Goal: Task Accomplishment & Management: Use online tool/utility

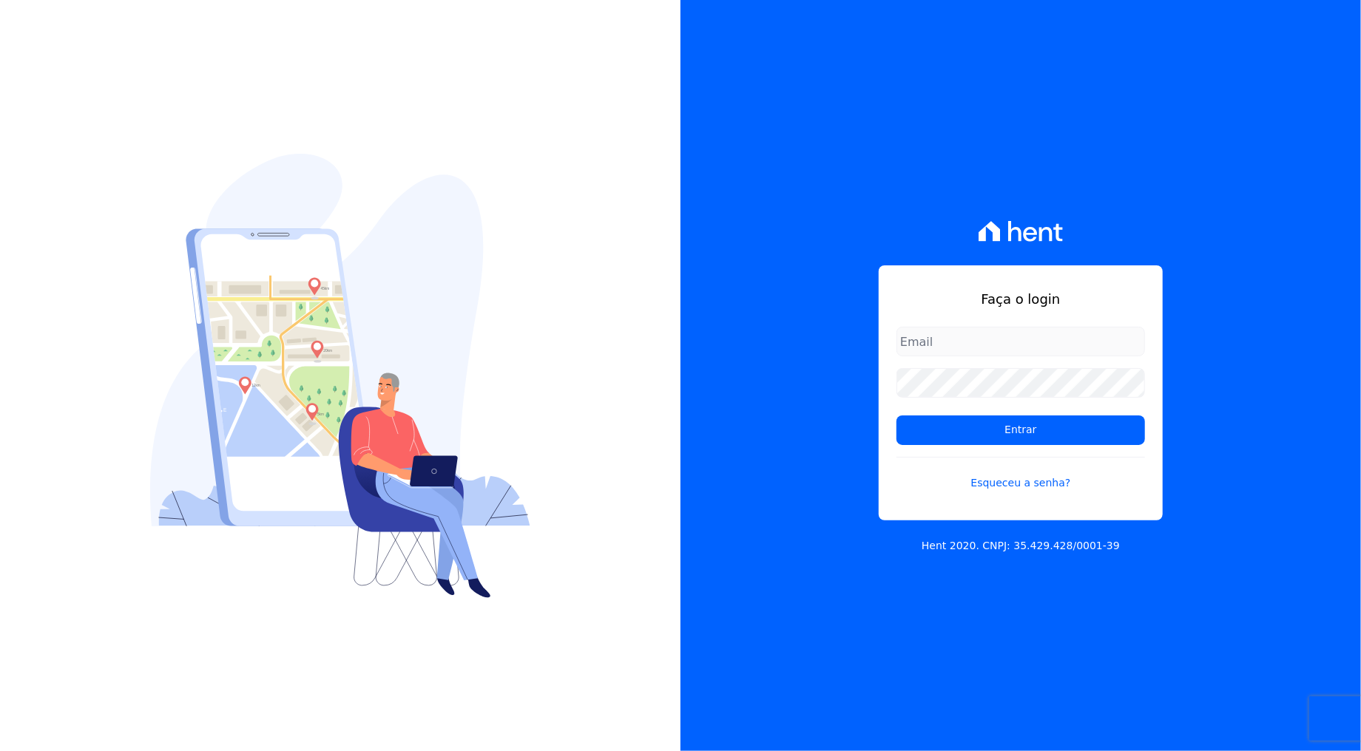
type input "rafael.souza@quattroconstrutora.com.br"
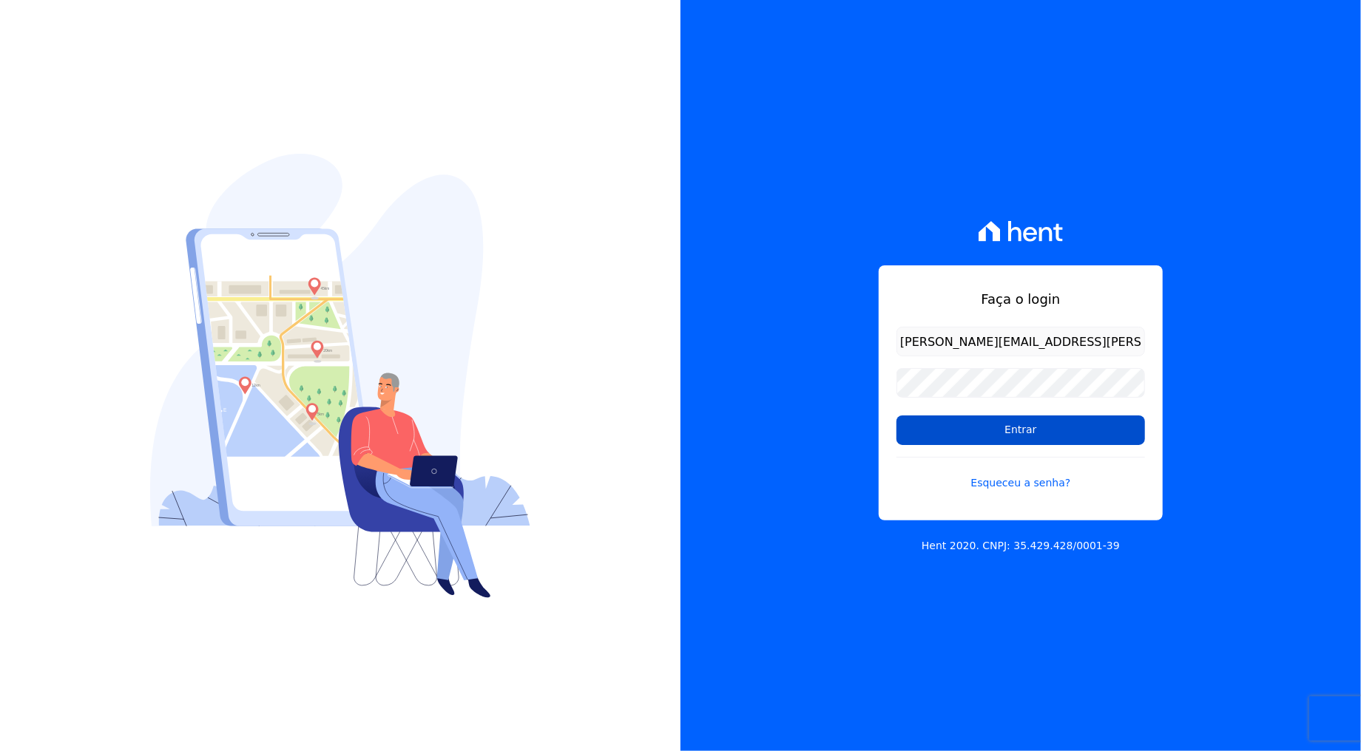
click at [1031, 423] on input "Entrar" at bounding box center [1020, 431] width 248 height 30
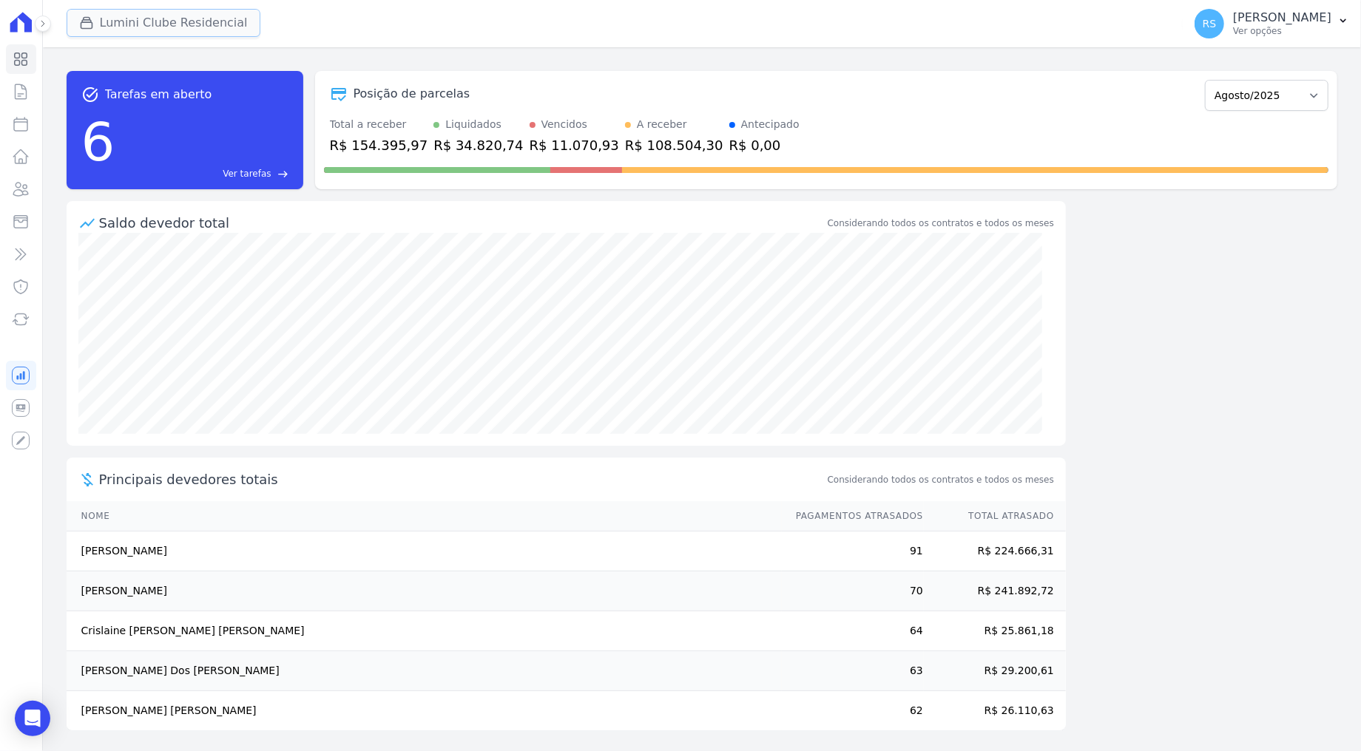
click at [104, 31] on button "Lumini Clube Residencial" at bounding box center [164, 23] width 194 height 28
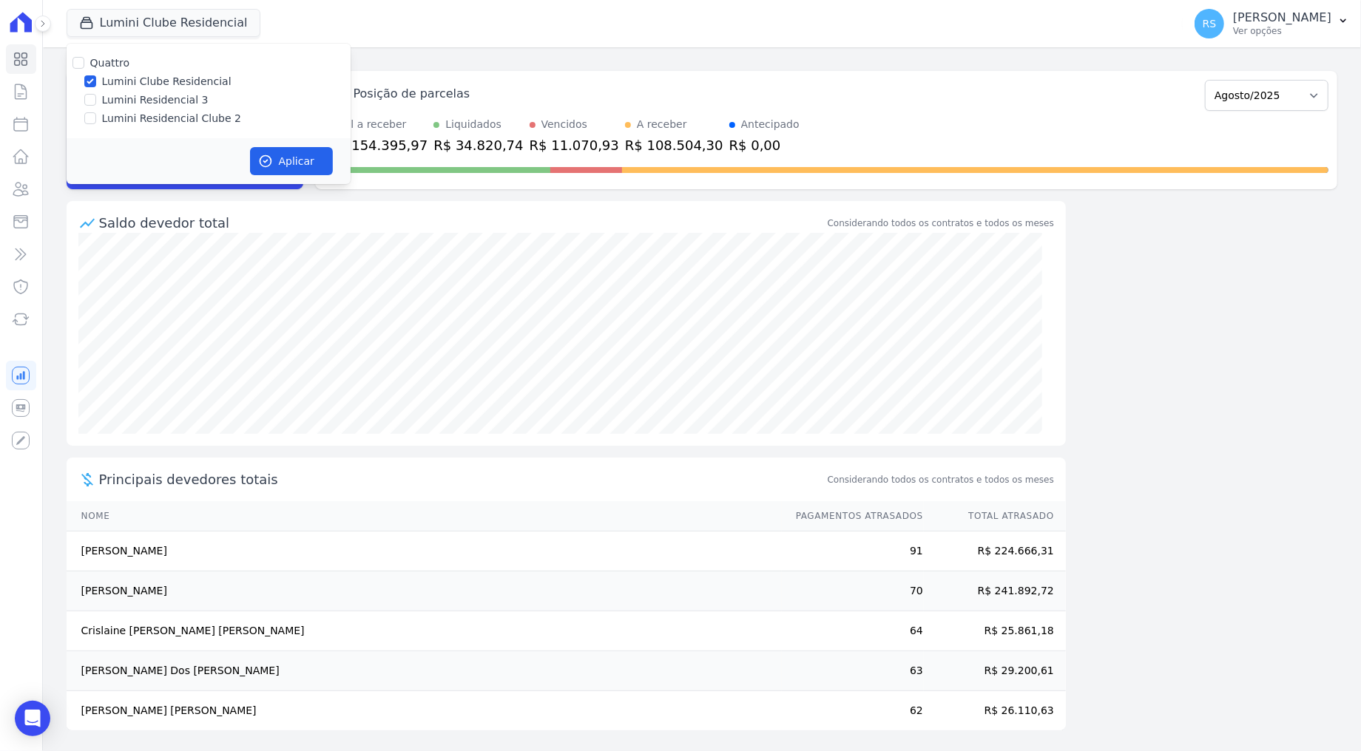
click at [135, 119] on label "Lumini Residencial Clube 2" at bounding box center [171, 119] width 139 height 16
click at [96, 119] on input "Lumini Residencial Clube 2" at bounding box center [90, 118] width 12 height 12
checkbox input "true"
click at [134, 80] on label "Lumini Clube Residencial" at bounding box center [166, 82] width 129 height 16
click at [96, 80] on input "Lumini Clube Residencial" at bounding box center [90, 81] width 12 height 12
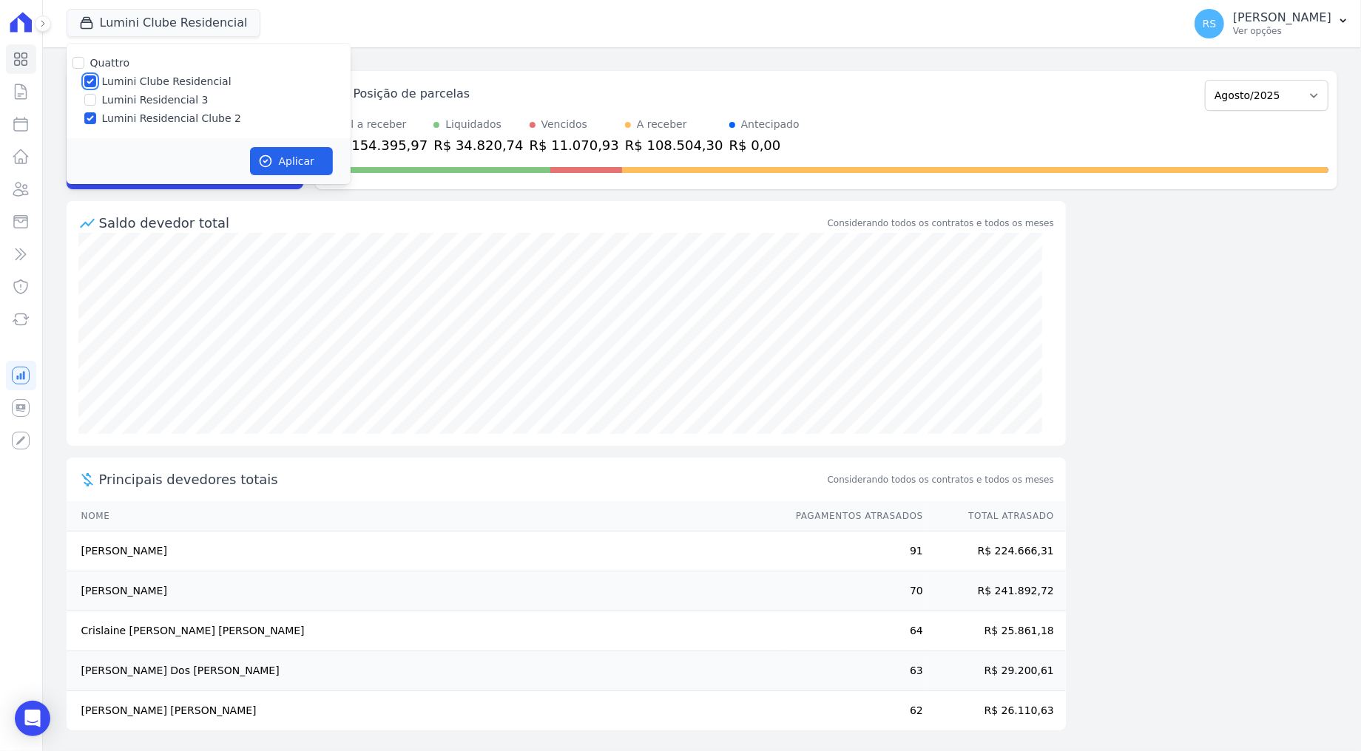
checkbox input "false"
click at [296, 165] on button "Aplicar" at bounding box center [291, 161] width 83 height 28
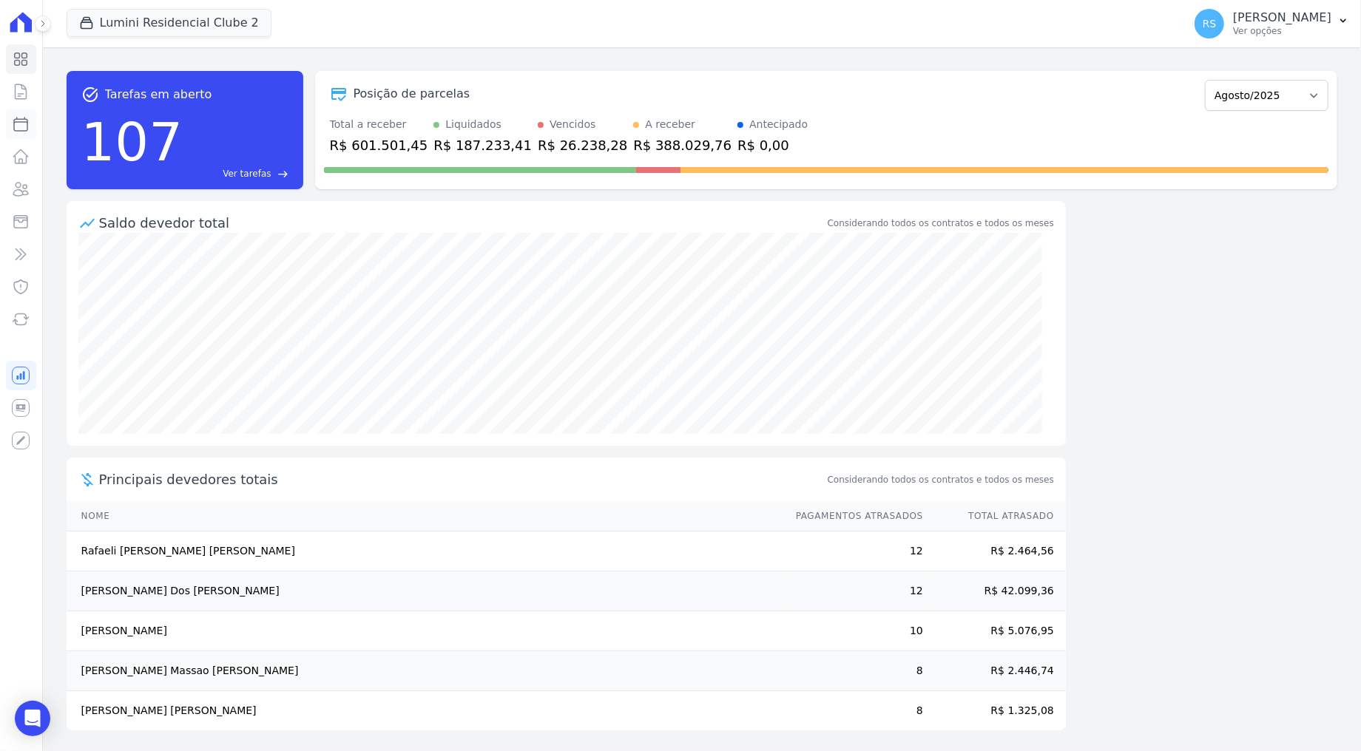
click at [24, 126] on icon at bounding box center [21, 124] width 18 height 18
select select
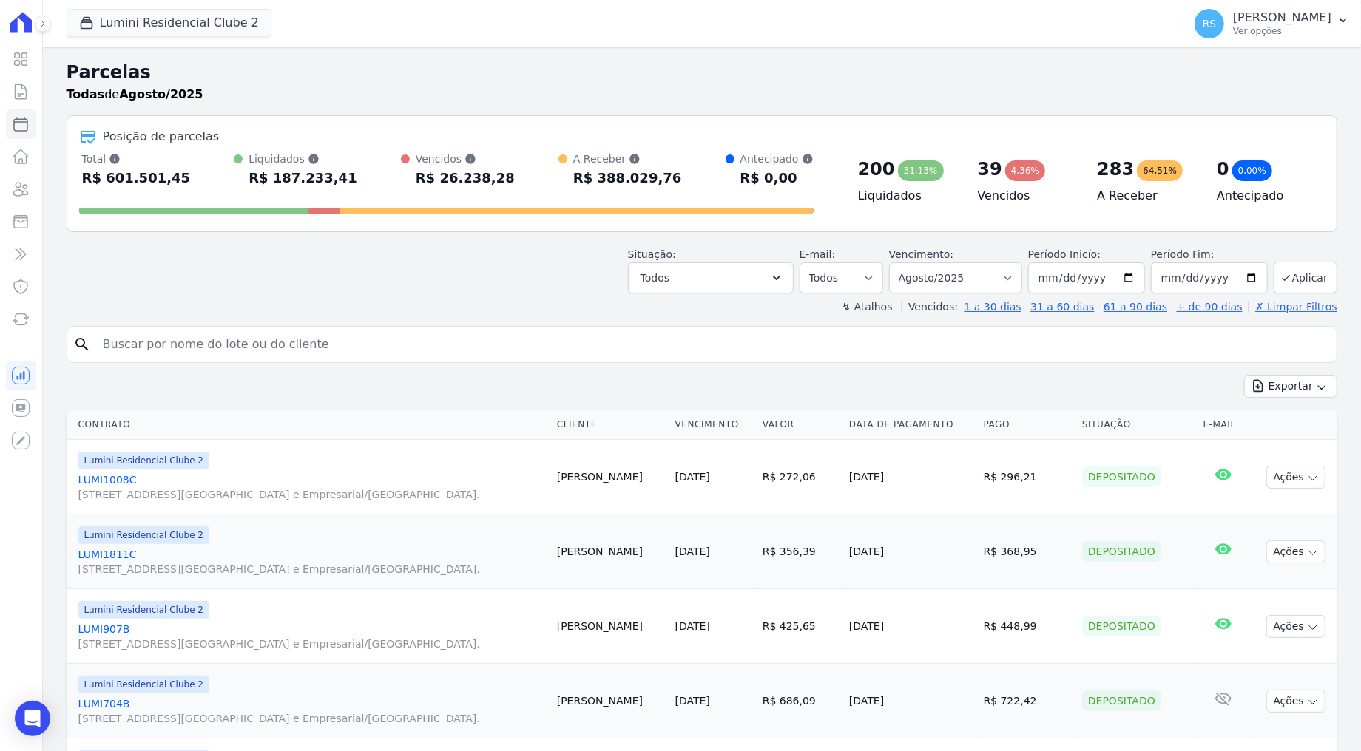
click at [244, 339] on input "search" at bounding box center [712, 345] width 1236 height 30
type input "[PERSON_NAME] [PERSON_NAME]"
select select
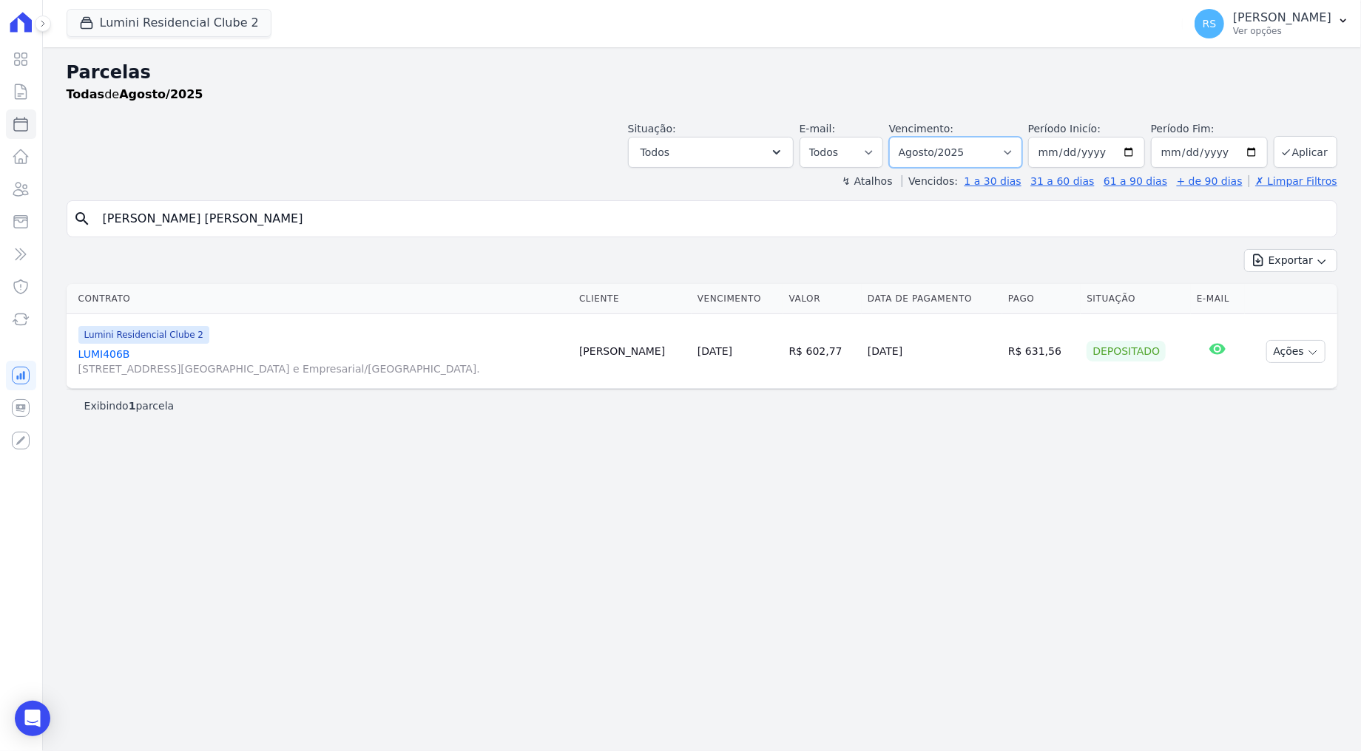
click at [1022, 146] on select "Filtrar por período ──────── Todos os meses Março/2024 Abril/2024 Maio/2024 Jun…" at bounding box center [955, 152] width 133 height 31
select select "04/2025"
click at [909, 137] on select "Filtrar por período ──────── Todos os meses Março/2024 Abril/2024 Maio/2024 Jun…" at bounding box center [955, 152] width 133 height 31
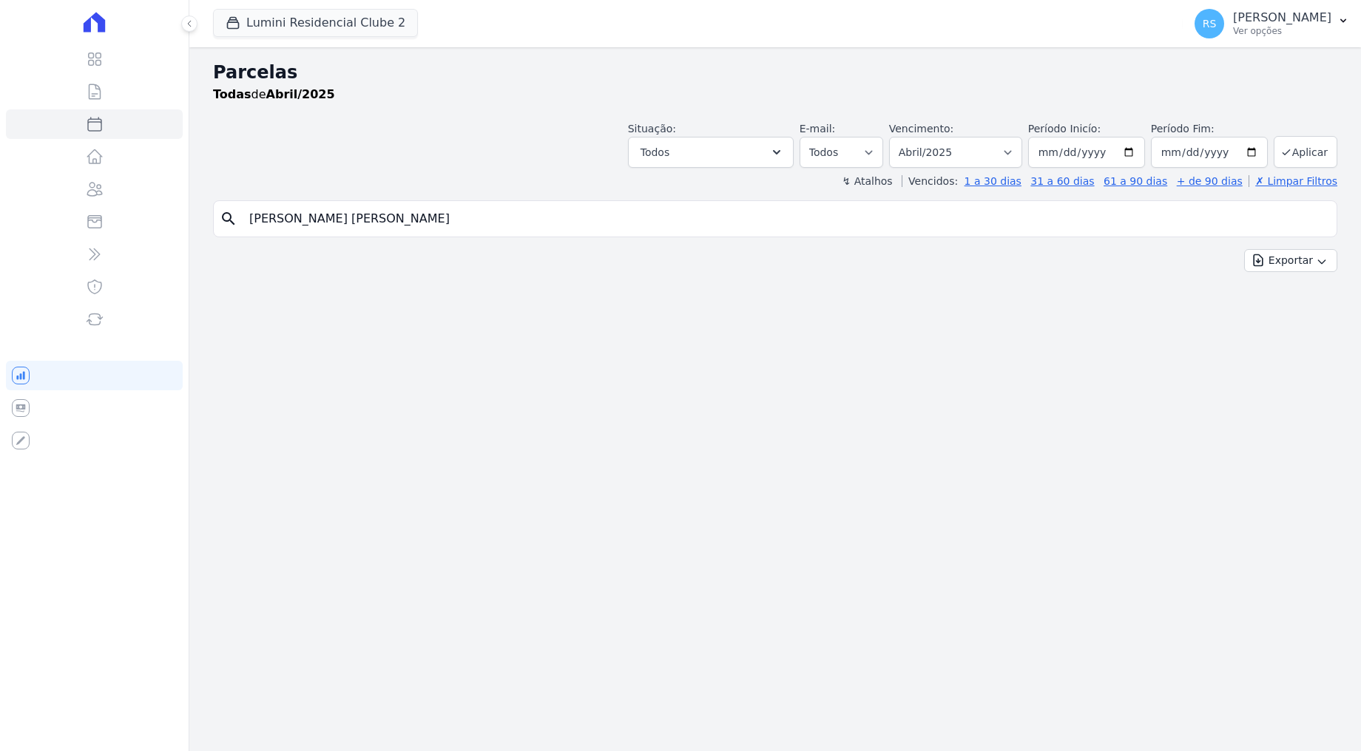
select select
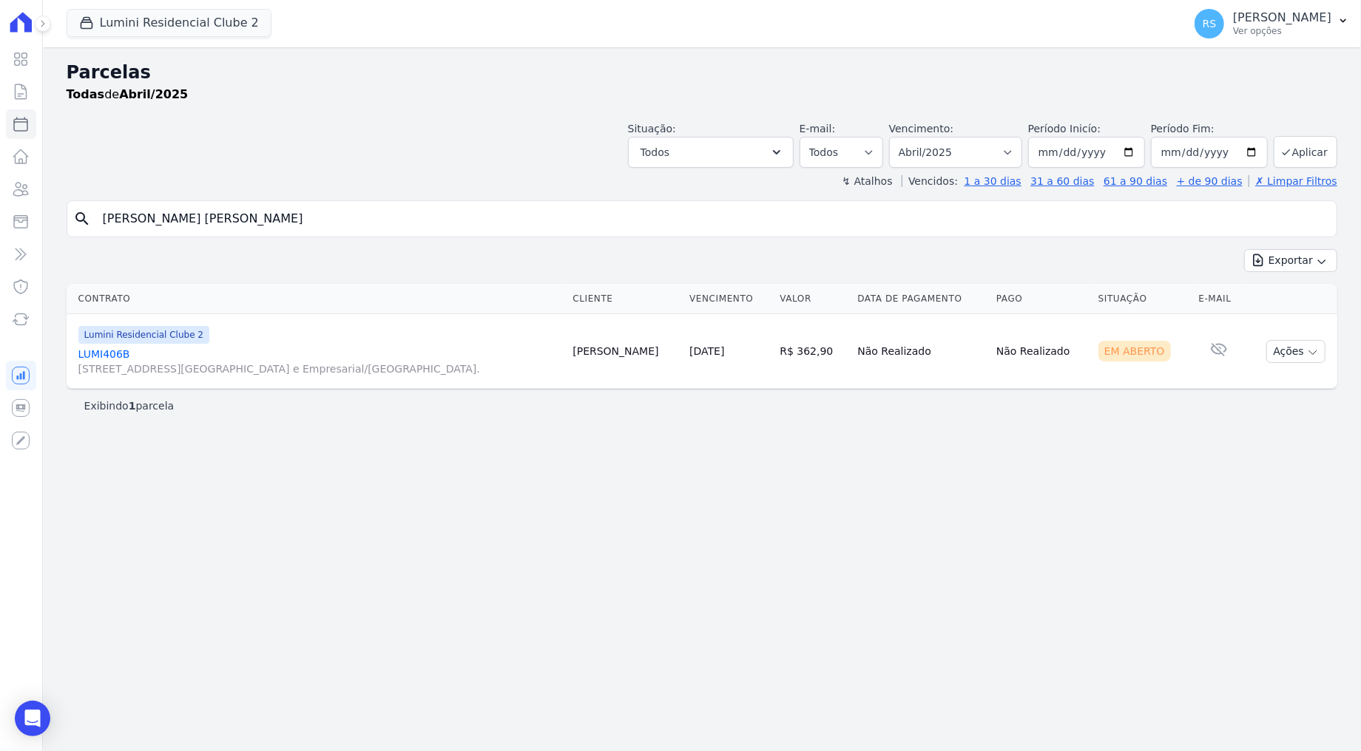
click at [121, 353] on link "LUMI406B [STREET_ADDRESS][GEOGRAPHIC_DATA] e Empresarial/[GEOGRAPHIC_DATA]." at bounding box center [319, 362] width 483 height 30
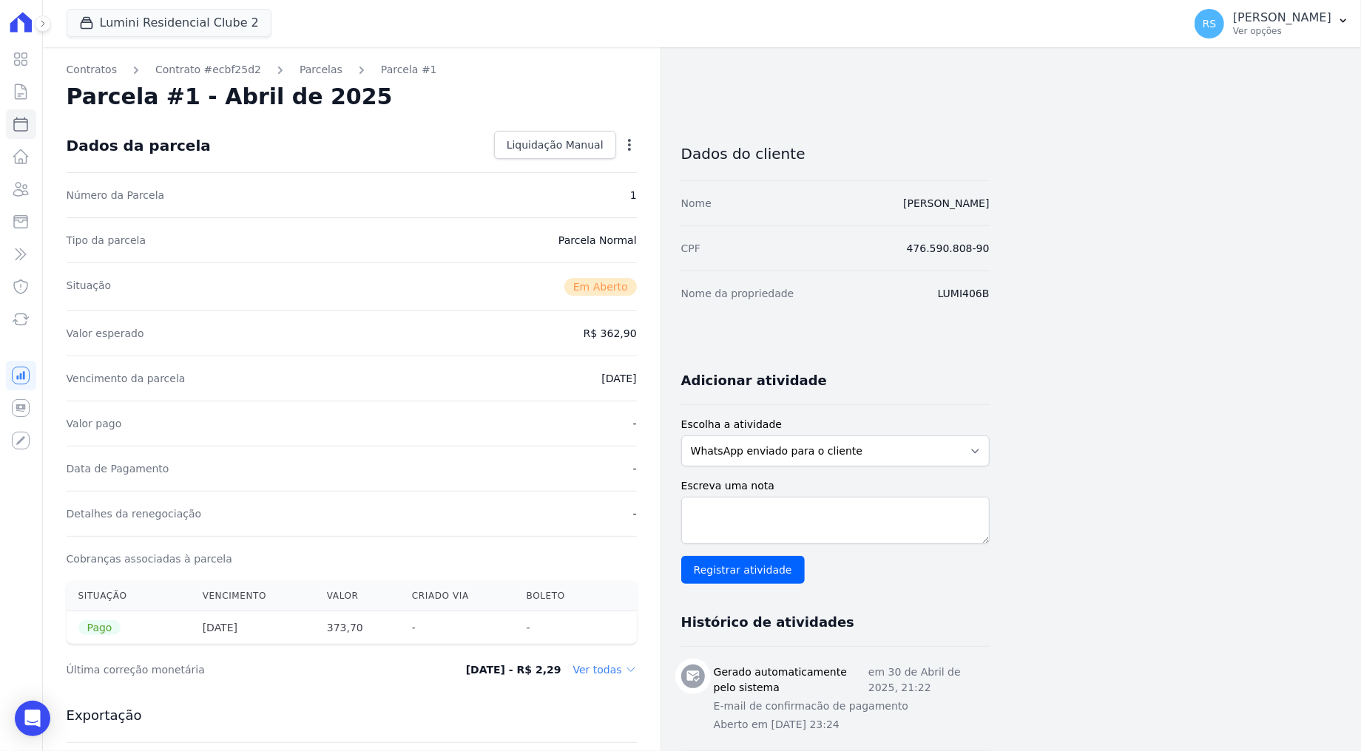
click at [630, 143] on icon "button" at bounding box center [629, 145] width 15 height 15
click at [569, 143] on span "Liquidação Manual" at bounding box center [554, 145] width 97 height 15
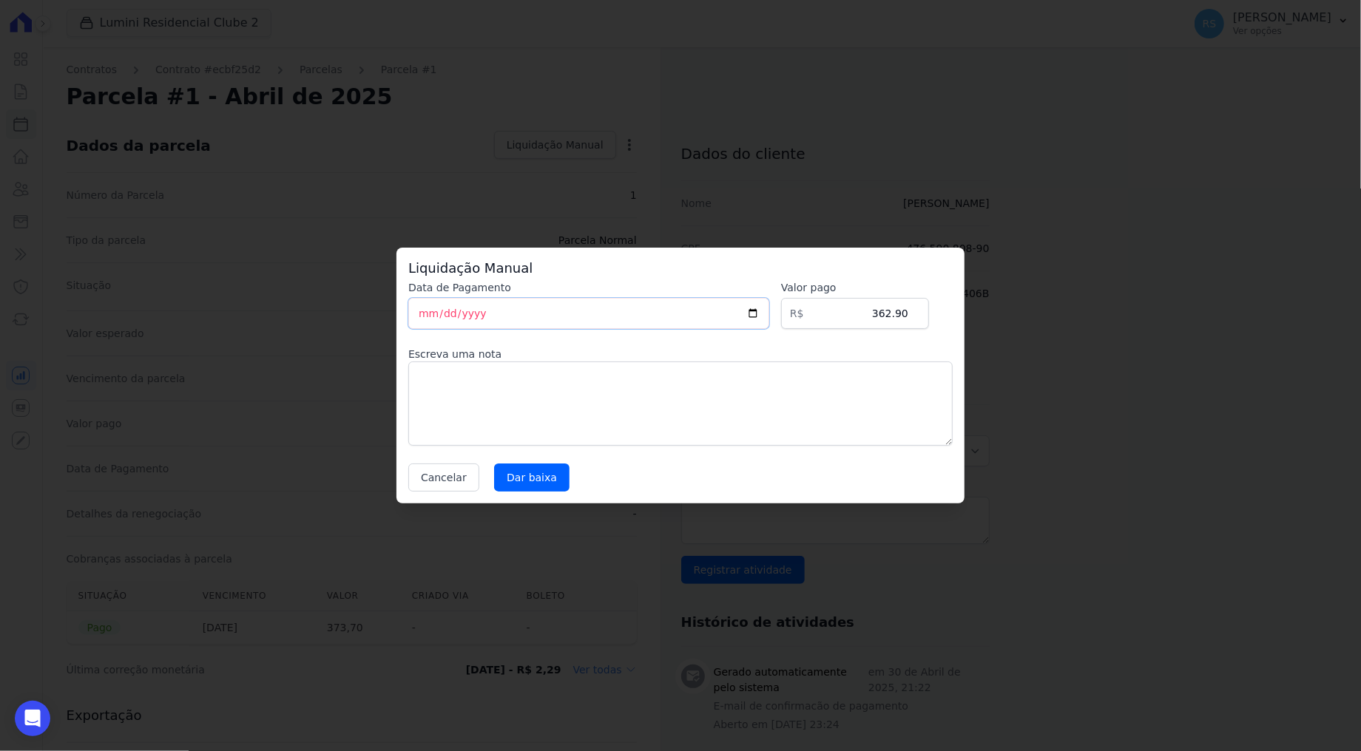
click at [484, 315] on input "[DATE]" at bounding box center [588, 313] width 361 height 31
type input "[DATE]"
click at [515, 478] on input "Dar baixa" at bounding box center [531, 478] width 75 height 28
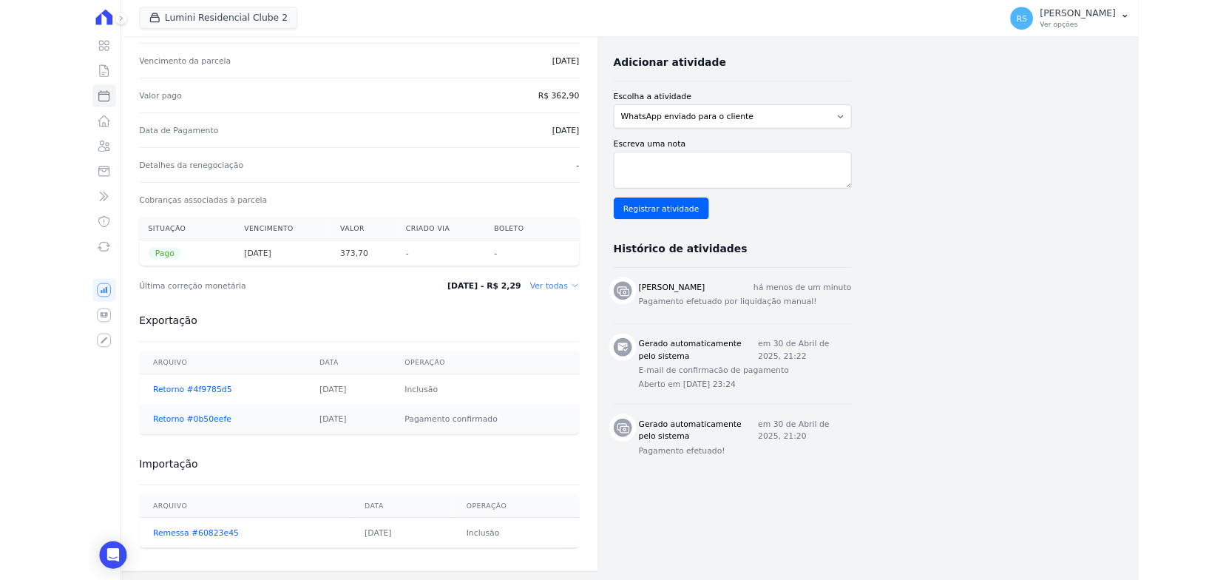
scroll to position [298, 0]
